Goal: Task Accomplishment & Management: Use online tool/utility

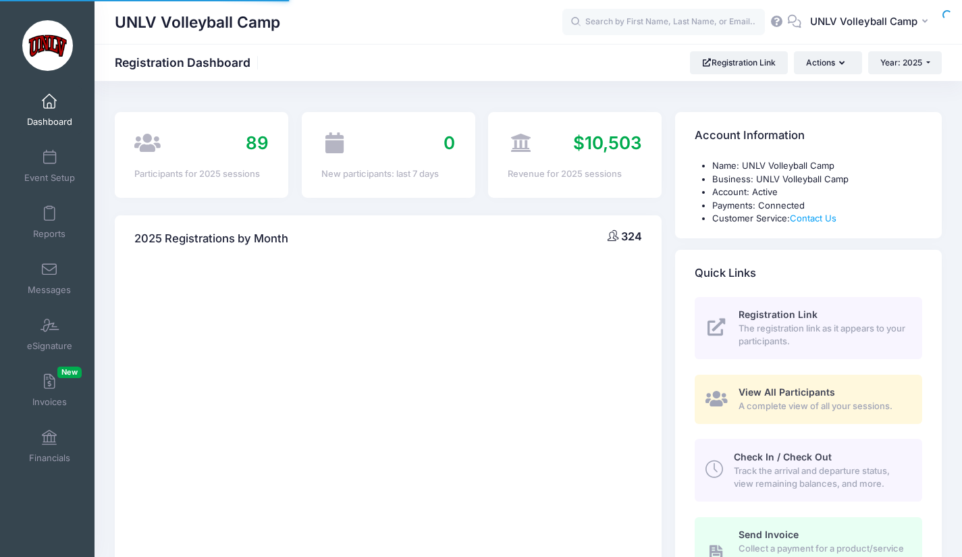
select select
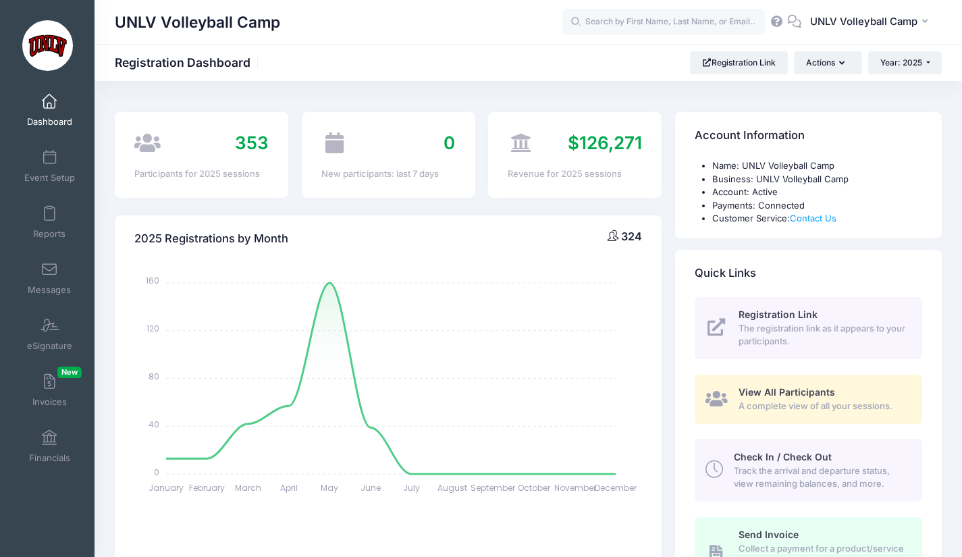
drag, startPoint x: 111, startPoint y: 21, endPoint x: 284, endPoint y: 18, distance: 172.9
click at [284, 18] on div "UNLV Volleyball Camp UV" at bounding box center [529, 22] width 868 height 31
click at [284, 18] on div "UNLV Volleyball Camp" at bounding box center [339, 22] width 448 height 31
drag, startPoint x: 234, startPoint y: 19, endPoint x: 120, endPoint y: 22, distance: 114.8
click at [120, 22] on div "UNLV Volleyball Camp" at bounding box center [339, 22] width 448 height 31
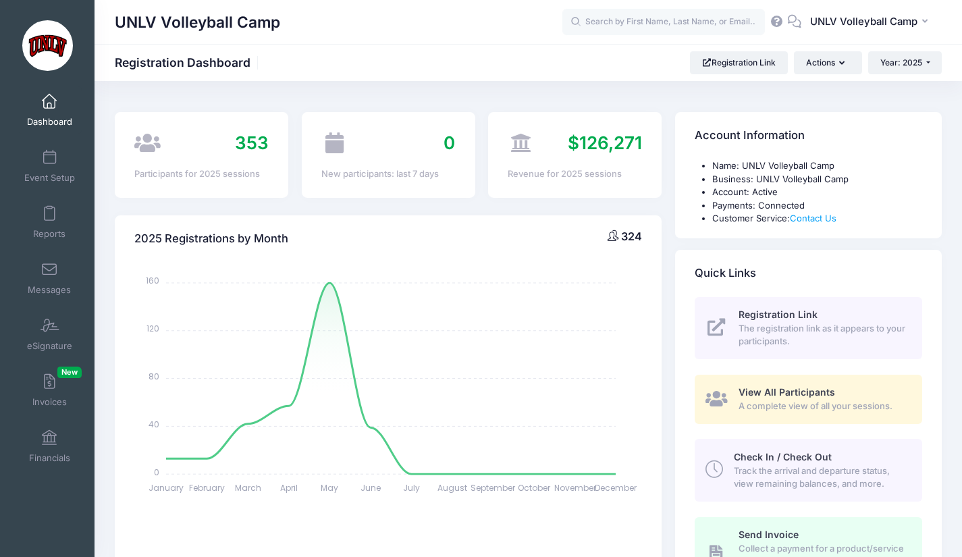
click at [120, 22] on h1 "UNLV Volleyball Camp" at bounding box center [197, 22] width 165 height 31
drag, startPoint x: 117, startPoint y: 22, endPoint x: 290, endPoint y: 22, distance: 173.6
click at [290, 22] on div "UNLV Volleyball Camp" at bounding box center [339, 22] width 448 height 31
drag, startPoint x: 309, startPoint y: 22, endPoint x: 90, endPoint y: 21, distance: 218.1
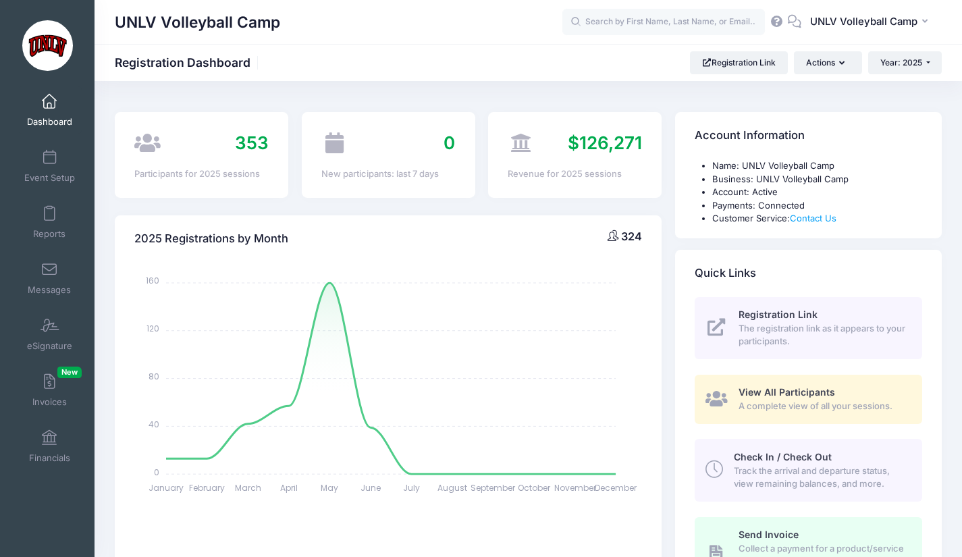
click at [111, 21] on div "UNLV Volleyball Camp UV" at bounding box center [529, 22] width 868 height 31
click at [49, 213] on span at bounding box center [49, 214] width 0 height 15
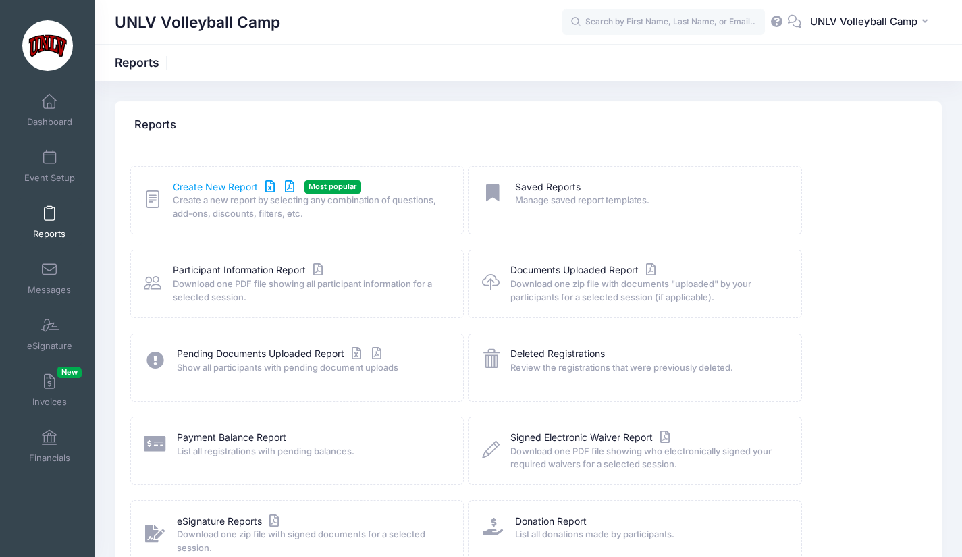
click at [232, 191] on link "Create New Report" at bounding box center [236, 187] width 126 height 14
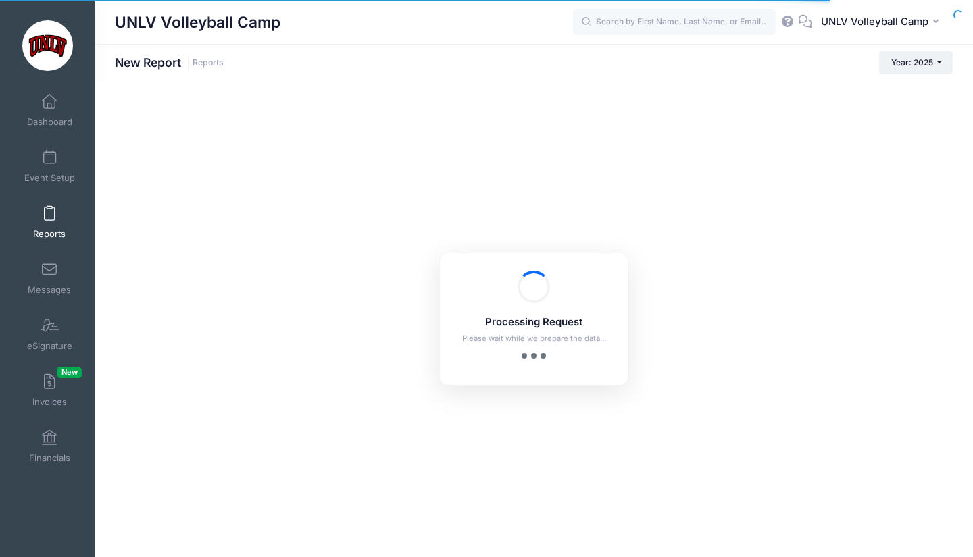
checkbox input "true"
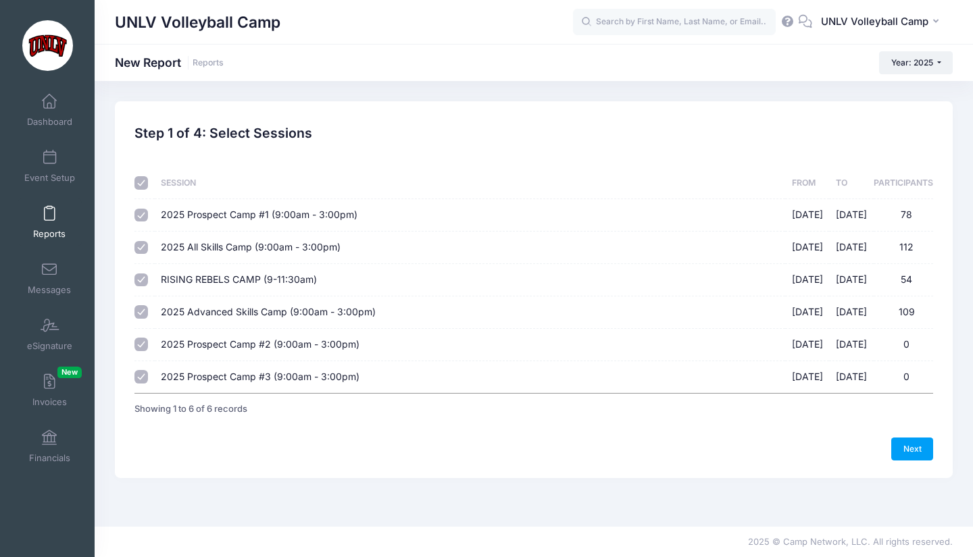
click at [145, 184] on input "checkbox" at bounding box center [141, 183] width 14 height 14
checkbox input "false"
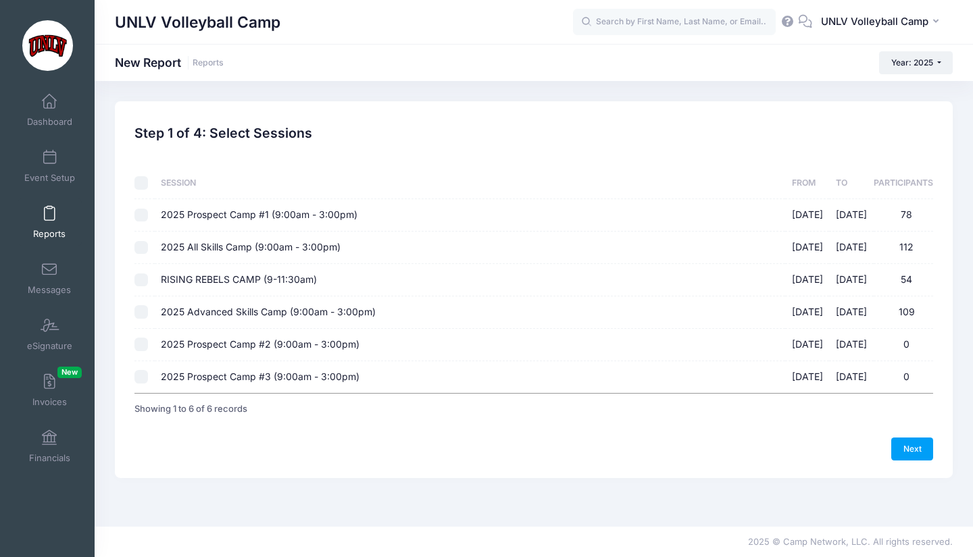
checkbox input "false"
click at [142, 217] on input "2025 Prospect Camp #1 (9:00am - 3:00pm) [DATE] - [DATE] 78" at bounding box center [141, 216] width 14 height 14
click at [142, 218] on input "2025 Prospect Camp #1 (9:00am - 3:00pm) [DATE] - [DATE] 78" at bounding box center [141, 216] width 14 height 14
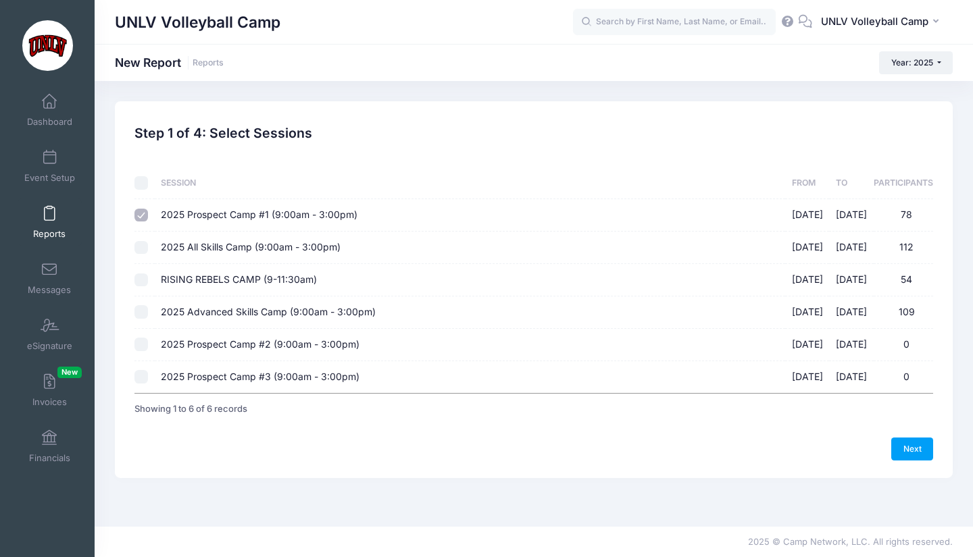
checkbox input "false"
click at [142, 250] on input "2025 All Skills Camp (9:00am - 3:00pm) [DATE] - [DATE] 112" at bounding box center [141, 248] width 14 height 14
checkbox input "true"
click at [142, 284] on input "RISING REBELS CAMP (9-11:30am) [DATE] - [DATE] 54" at bounding box center [141, 281] width 14 height 14
checkbox input "true"
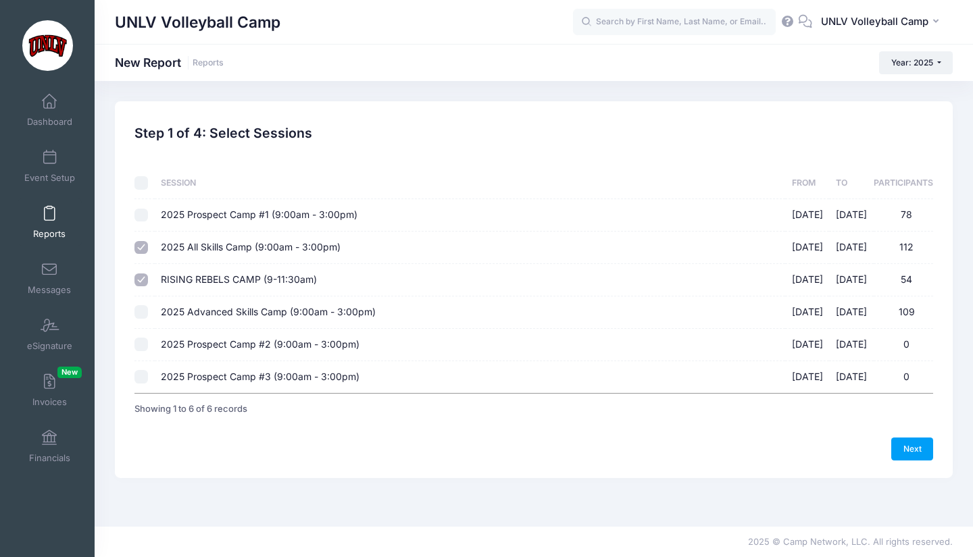
click at [145, 313] on input "2025 Advanced Skills Camp (9:00am - 3:00pm) [DATE] - [DATE] 109" at bounding box center [141, 312] width 14 height 14
checkbox input "true"
click at [145, 217] on input "2025 Prospect Camp #1 (9:00am - 3:00pm) [DATE] - [DATE] 78" at bounding box center [141, 216] width 14 height 14
checkbox input "true"
click at [914, 455] on link "Next" at bounding box center [912, 449] width 42 height 23
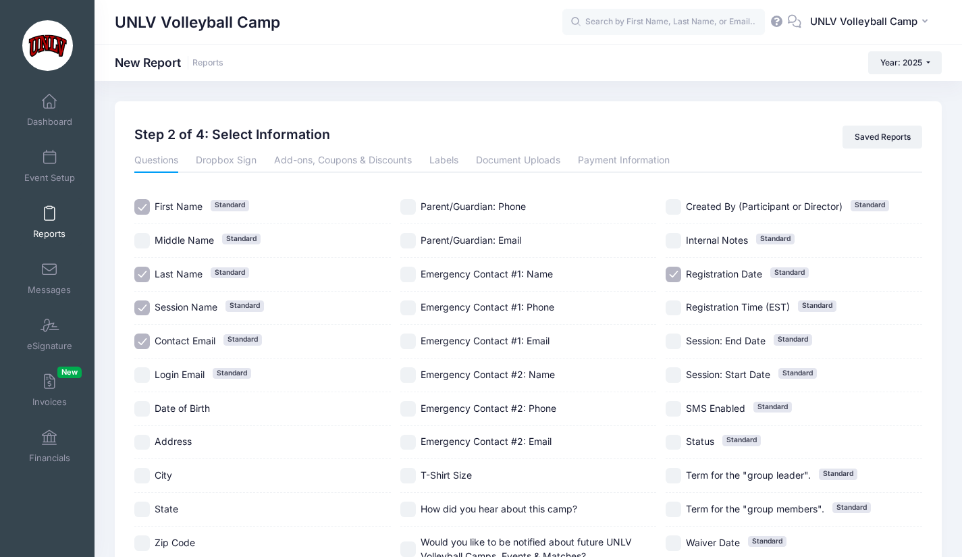
click at [672, 277] on input "Registration Date Standard" at bounding box center [674, 275] width 16 height 16
checkbox input "false"
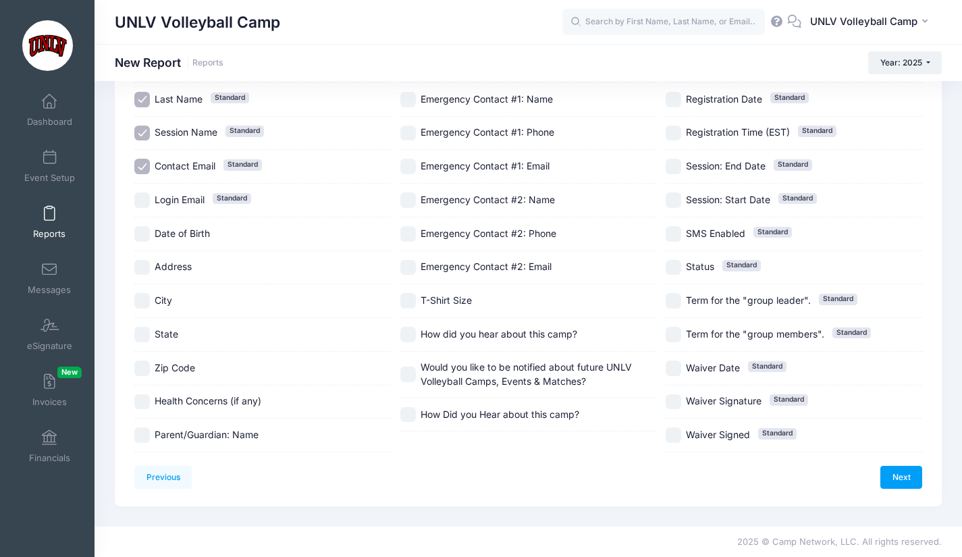
scroll to position [175, 0]
drag, startPoint x: 140, startPoint y: 232, endPoint x: 171, endPoint y: 235, distance: 30.6
click at [140, 232] on input "Date of Birth" at bounding box center [142, 234] width 16 height 16
checkbox input "true"
click at [145, 340] on input "State" at bounding box center [142, 335] width 16 height 16
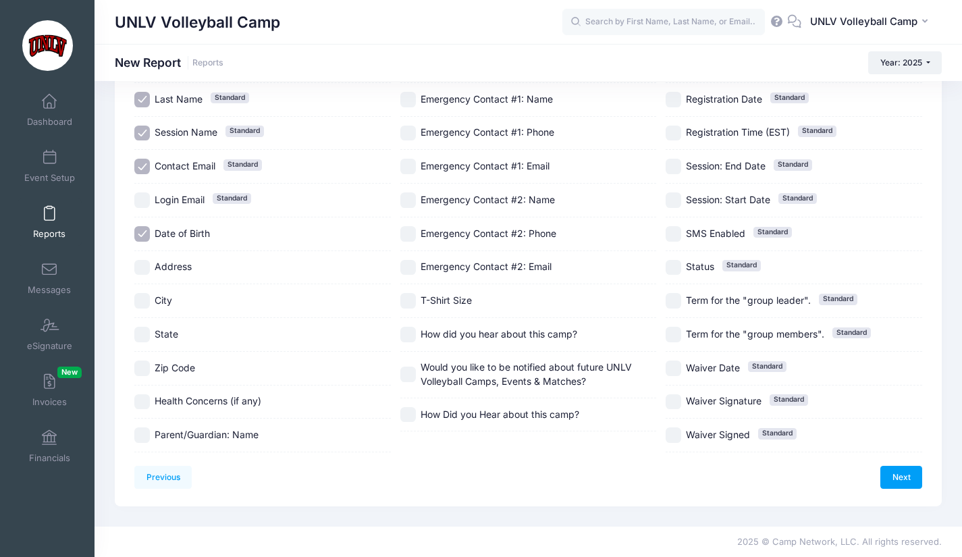
checkbox input "true"
click at [408, 376] on input "Would you like to be notified about future UNLV Volleyball Camps, Events & Matc…" at bounding box center [408, 375] width 16 height 16
checkbox input "true"
click at [888, 472] on link "Next" at bounding box center [902, 477] width 42 height 23
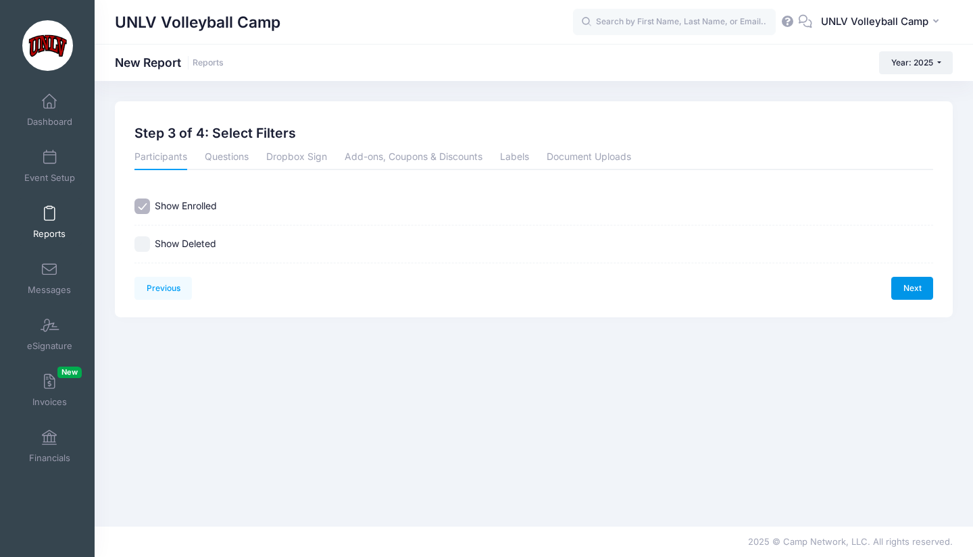
click at [912, 288] on link "Next" at bounding box center [912, 288] width 42 height 23
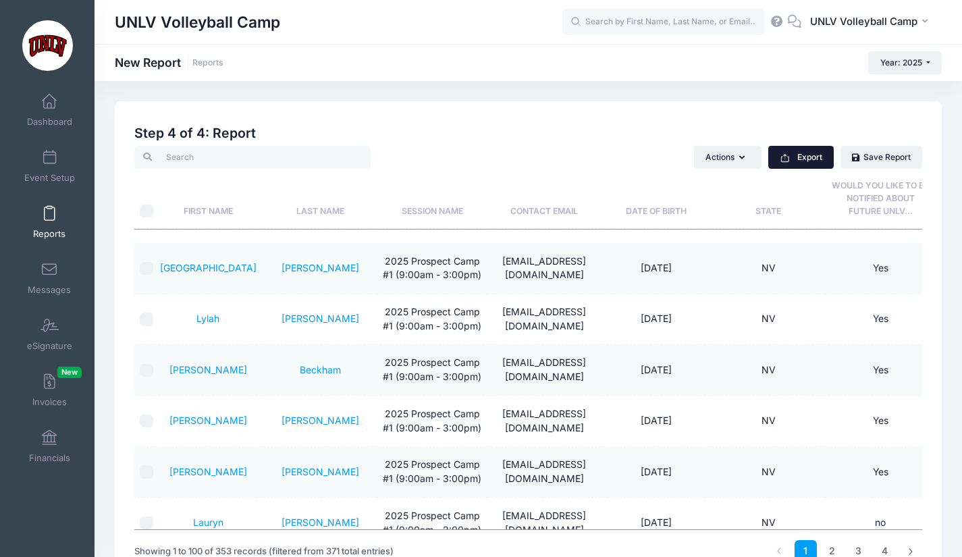
click at [814, 158] on button "Export" at bounding box center [802, 157] width 66 height 23
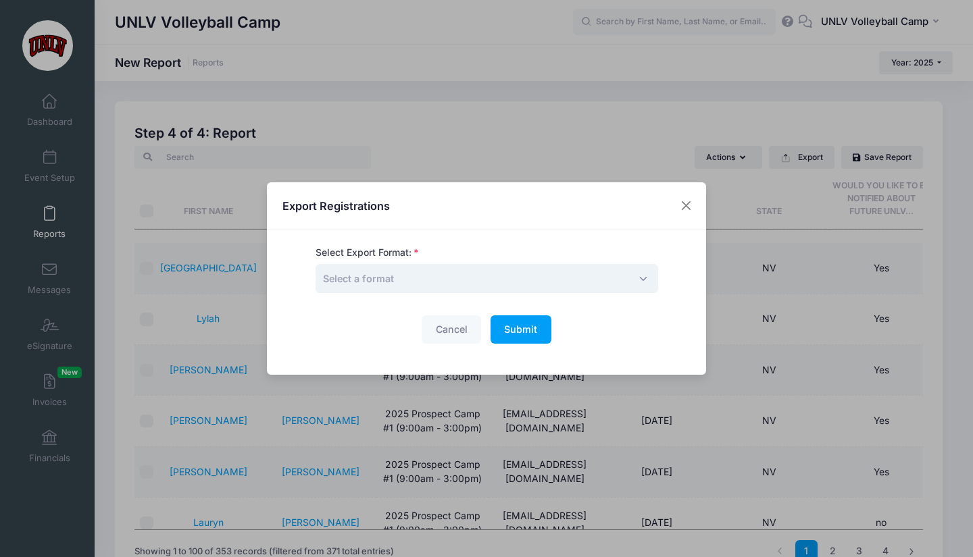
click at [468, 278] on span "Select a format" at bounding box center [486, 278] width 342 height 29
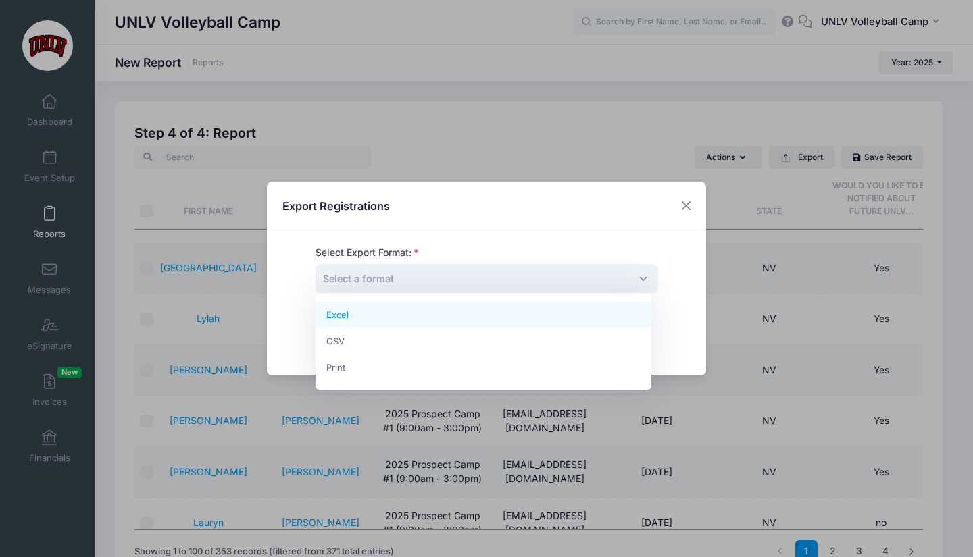
select select "excel"
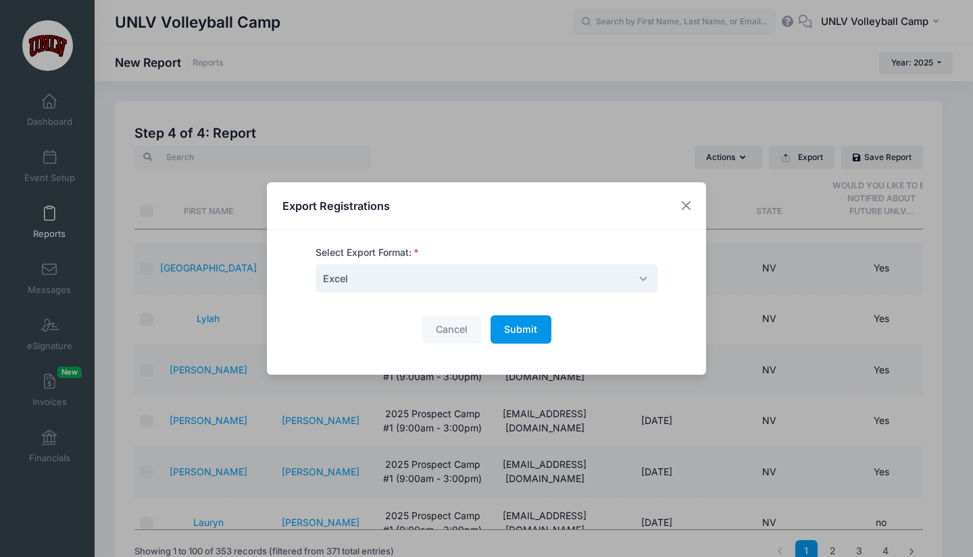
click at [518, 328] on span "Submit" at bounding box center [520, 328] width 33 height 11
